Goal: Book appointment/travel/reservation

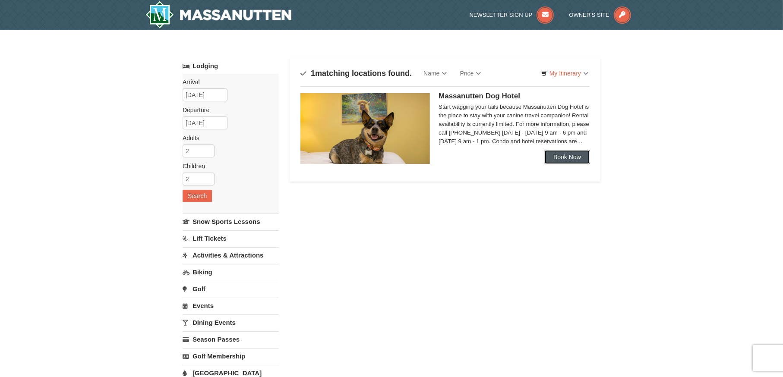
click at [564, 156] on link "Book Now" at bounding box center [566, 157] width 45 height 14
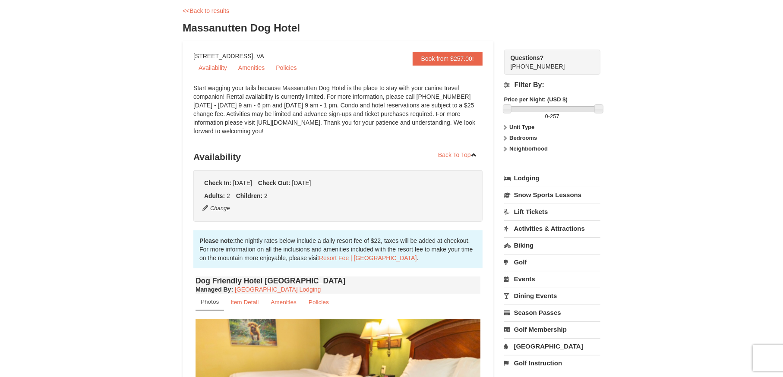
scroll to position [259, 0]
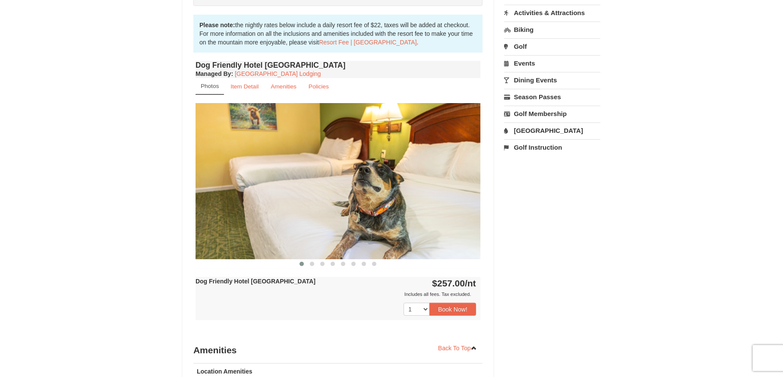
click at [472, 184] on img at bounding box center [337, 181] width 285 height 156
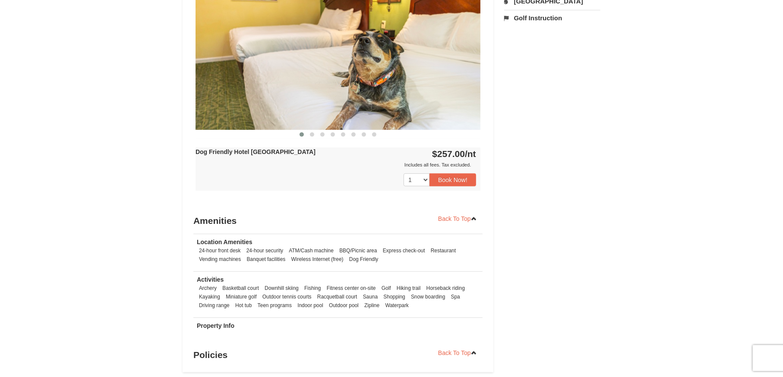
scroll to position [302, 0]
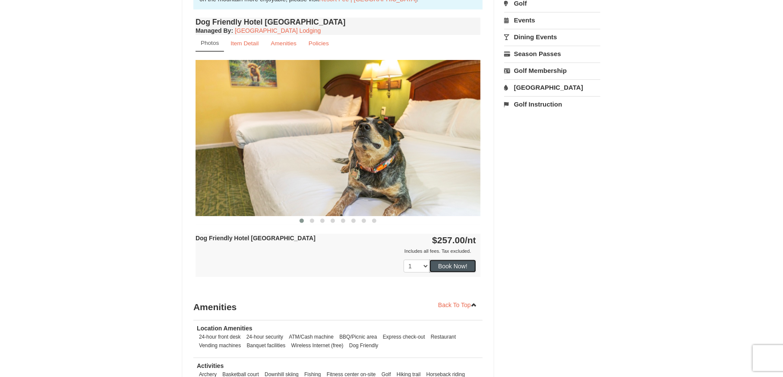
click at [451, 264] on button "Book Now!" at bounding box center [452, 266] width 47 height 13
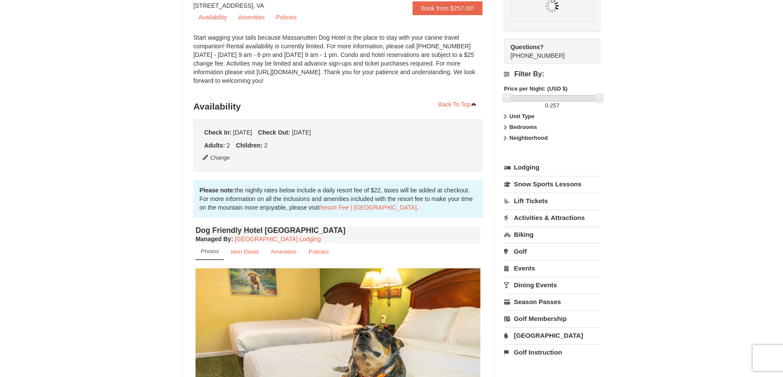
scroll to position [84, 0]
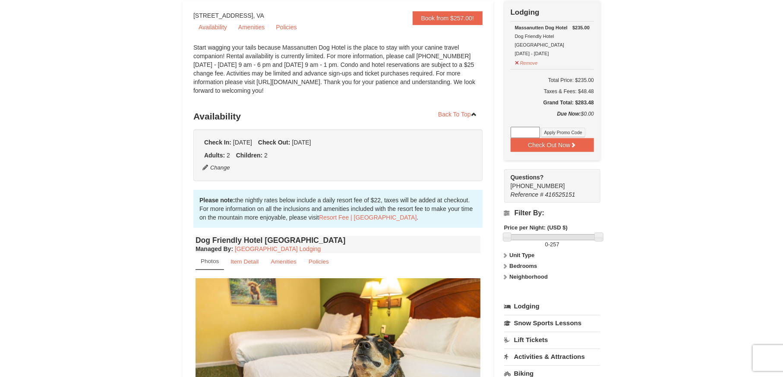
click at [530, 127] on input at bounding box center [524, 132] width 29 height 11
paste input "SVBATMASS25"
type input "SVBATMASS25"
click at [559, 128] on button "Apply Promo Code" at bounding box center [563, 132] width 44 height 9
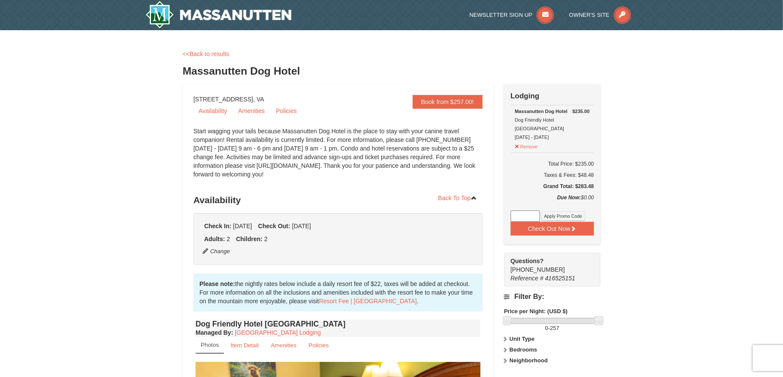
scroll to position [43, 0]
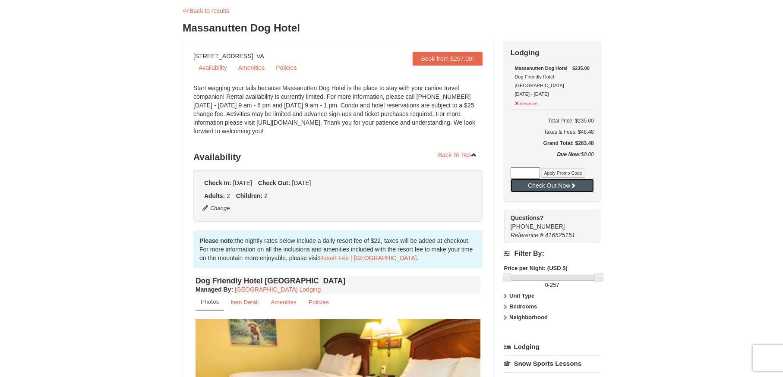
click at [548, 179] on button "Check Out Now" at bounding box center [551, 186] width 83 height 14
